Goal: Task Accomplishment & Management: Manage account settings

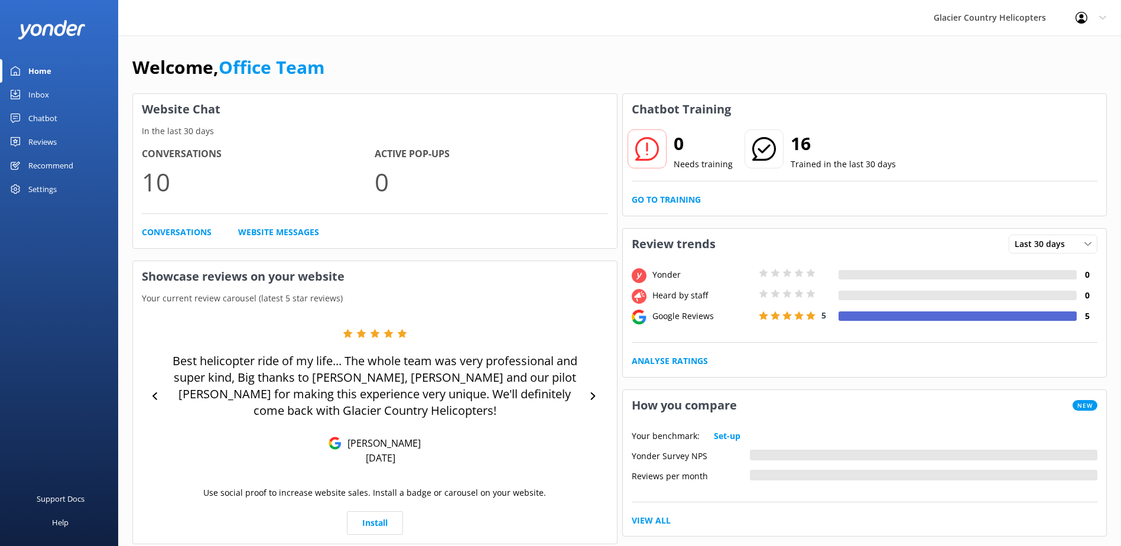
click at [52, 115] on div "Chatbot" at bounding box center [42, 118] width 29 height 24
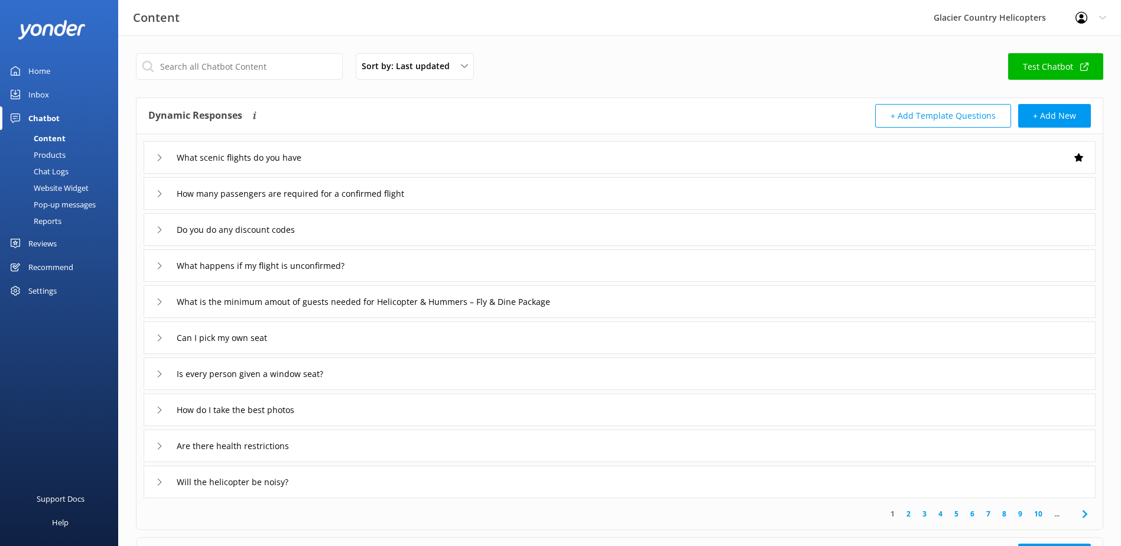
click at [51, 171] on div "Chat Logs" at bounding box center [37, 171] width 61 height 17
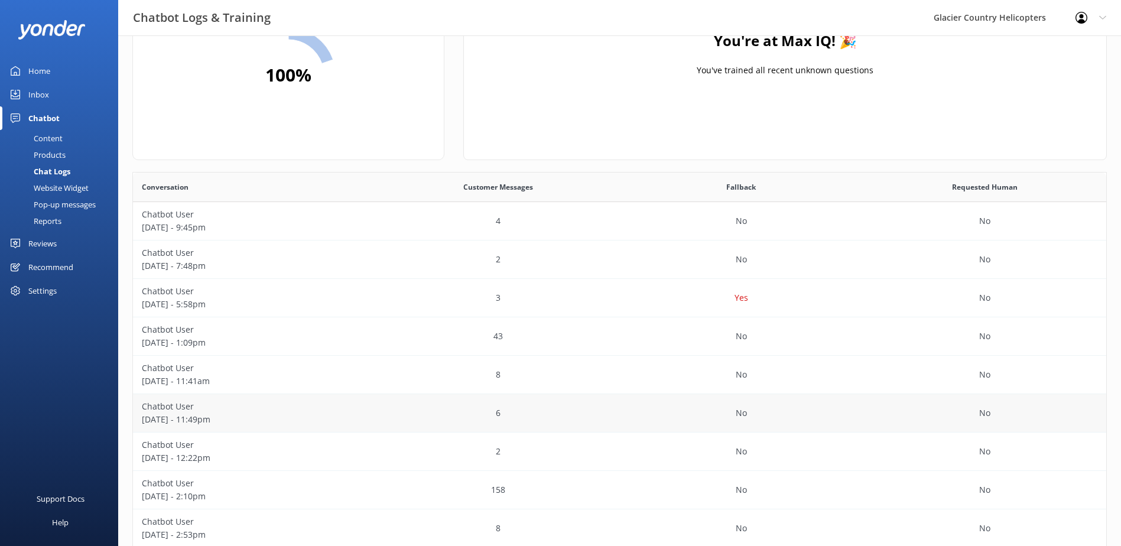
scroll to position [163, 0]
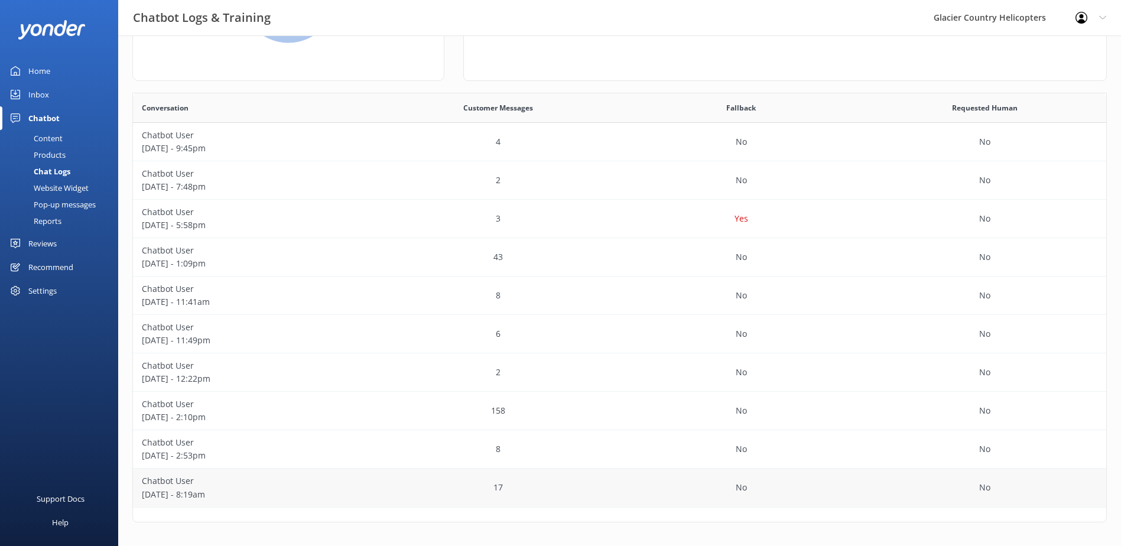
click at [281, 494] on p "[DATE] - 8:19am" at bounding box center [255, 494] width 226 height 13
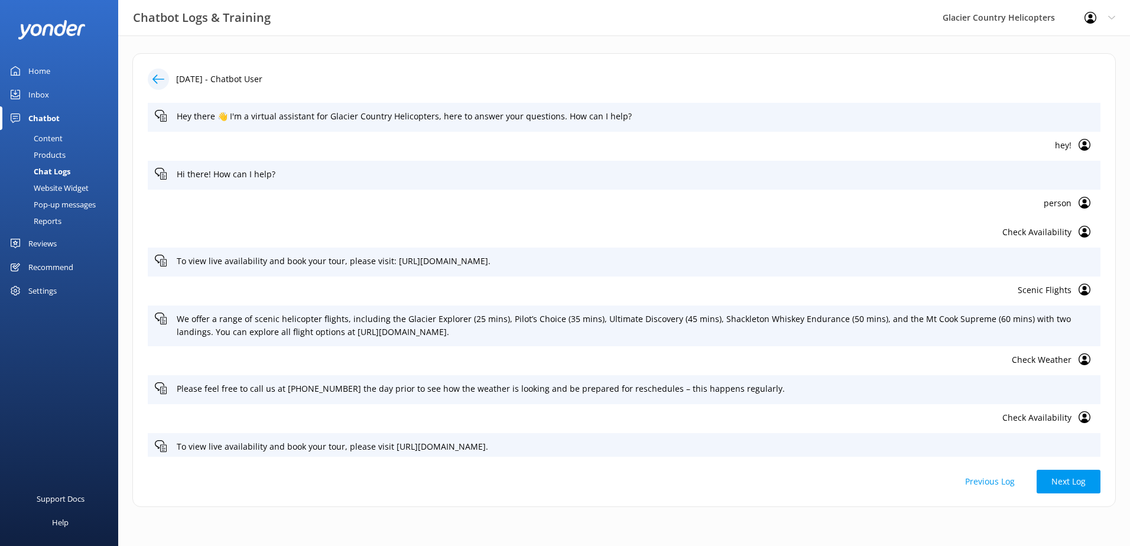
click at [154, 67] on div "[DATE] - Chatbot User Hey there 👋 I'm a virtual assistant for Glacier Country H…" at bounding box center [623, 280] width 983 height 454
click at [177, 85] on p "[DATE] - Chatbot User" at bounding box center [219, 79] width 86 height 13
click at [167, 84] on div at bounding box center [158, 79] width 21 height 21
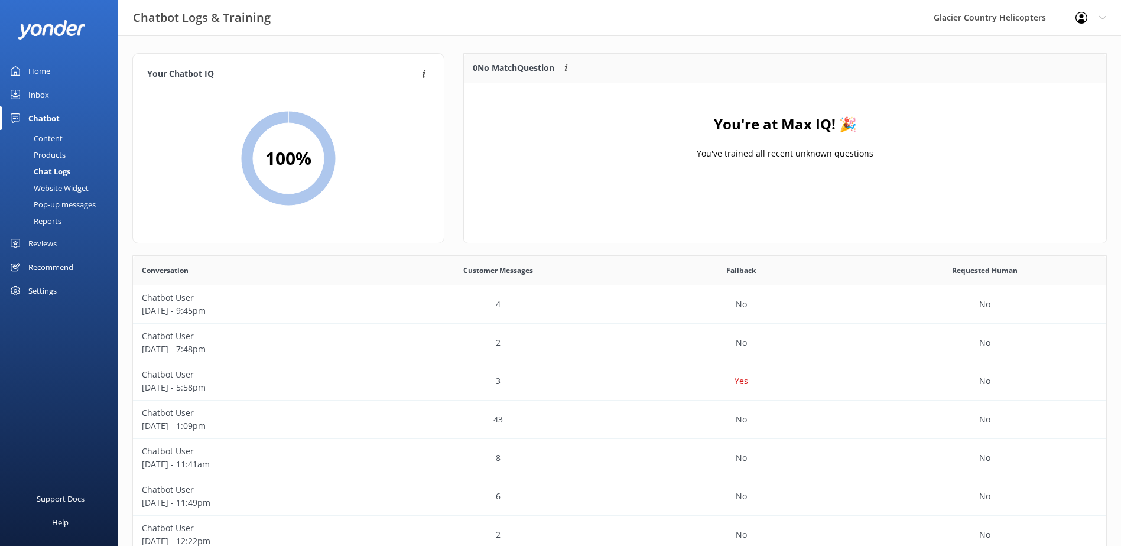
click at [77, 190] on div "Website Widget" at bounding box center [48, 188] width 82 height 17
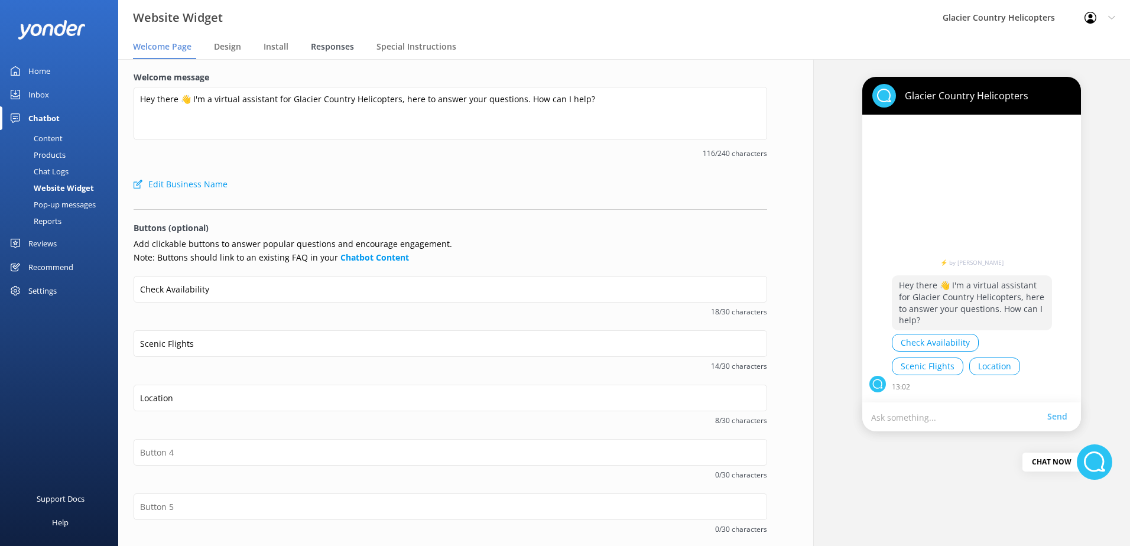
click at [327, 47] on span "Responses" at bounding box center [332, 47] width 43 height 12
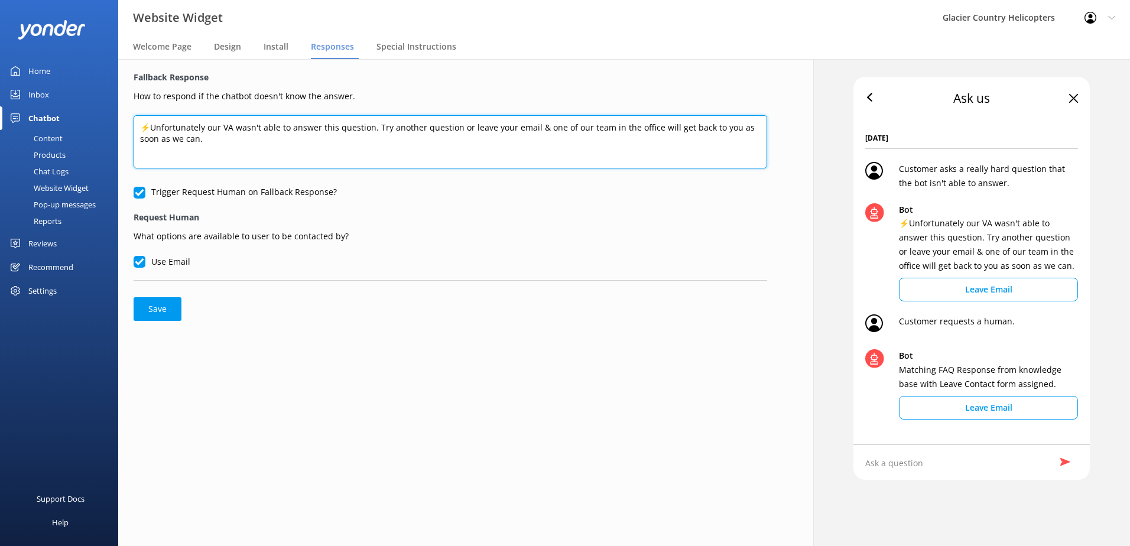
click at [374, 126] on textarea "⚡Unfortunately our VA wasn't able to answer this question. Try another question…" at bounding box center [450, 141] width 633 height 53
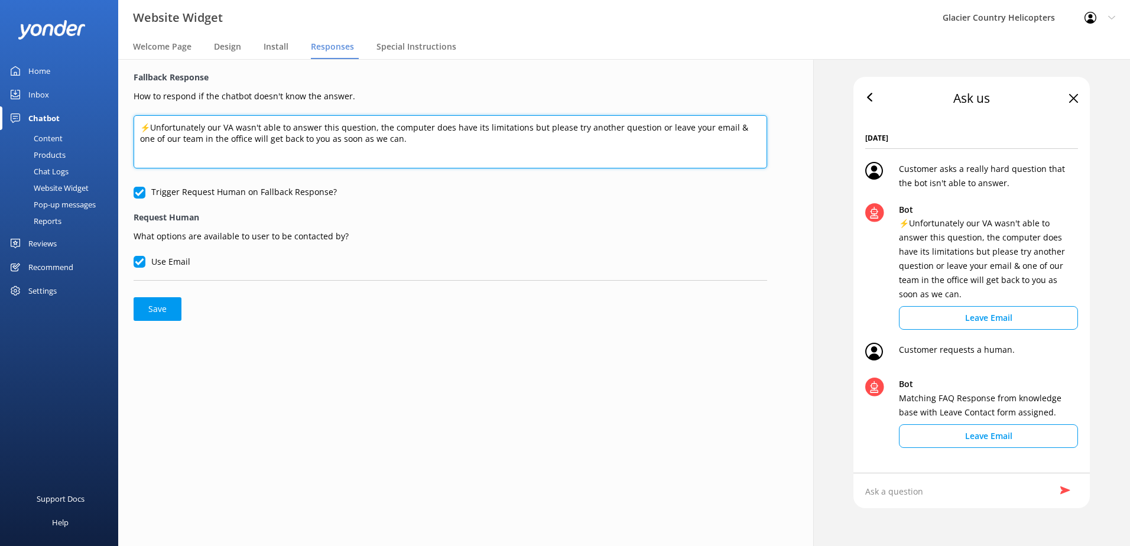
click at [428, 144] on textarea "⚡Unfortunately our VA wasn't able to answer this question, the computer does ha…" at bounding box center [450, 141] width 633 height 53
click at [156, 134] on textarea "⚡Unfortunately our VA wasn't able to answer this question, the computer does ha…" at bounding box center [450, 141] width 633 height 53
click at [463, 147] on textarea "⚡Unfortunately our VA wasn't able to answer this question, the computer does ha…" at bounding box center [450, 141] width 633 height 53
type textarea "⚡Unfortunately our VA wasn't able to answer this question, the computer does ha…"
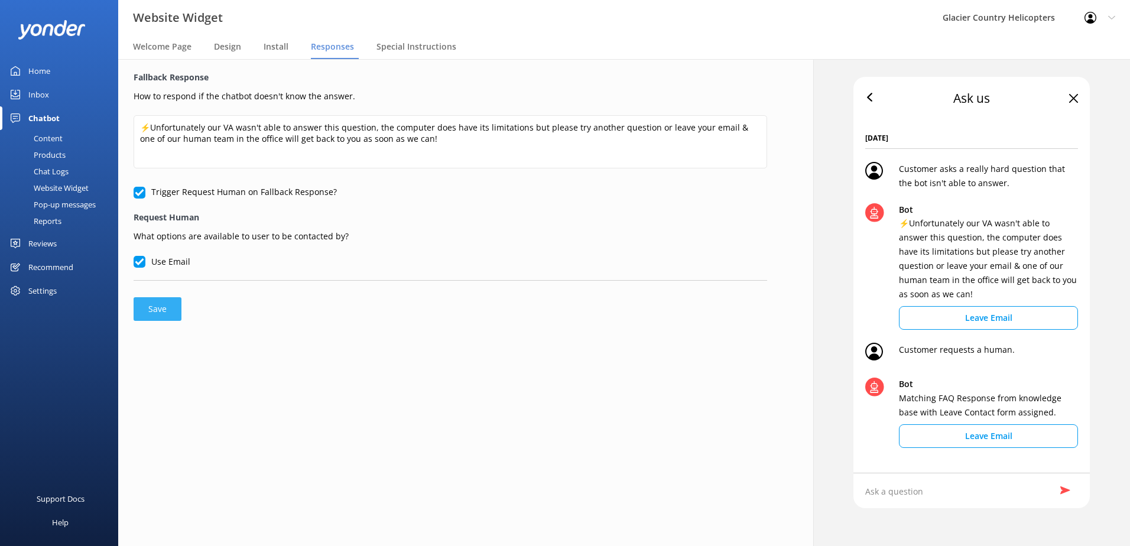
click at [145, 308] on button "Save" at bounding box center [158, 309] width 48 height 24
click at [43, 68] on div "Home" at bounding box center [39, 71] width 22 height 24
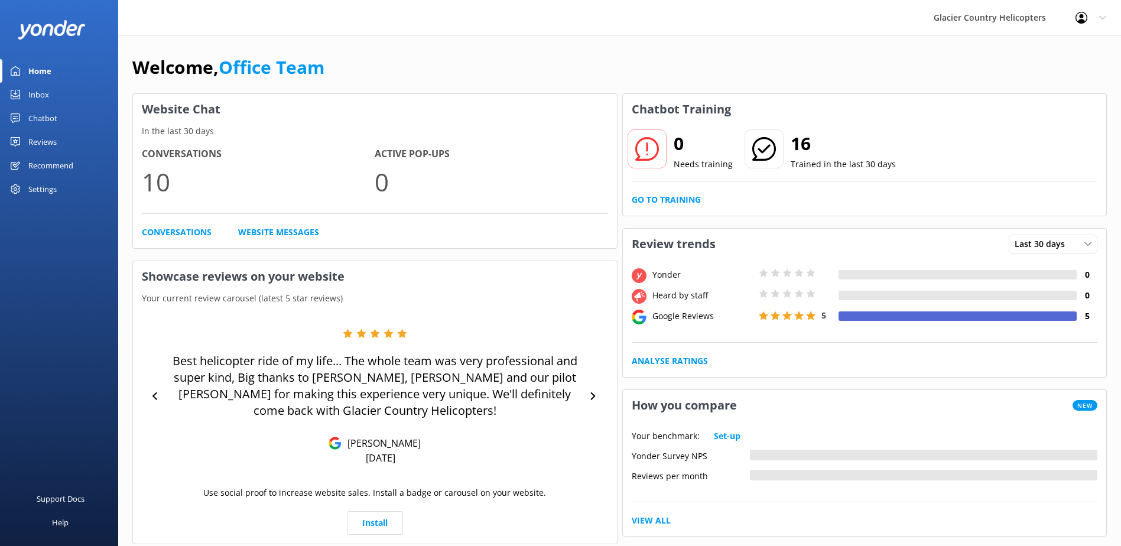
click at [1096, 10] on div "Profile Settings Logout" at bounding box center [1091, 17] width 60 height 35
click at [1055, 74] on link "Logout" at bounding box center [1062, 80] width 118 height 30
